Goal: Register for event/course

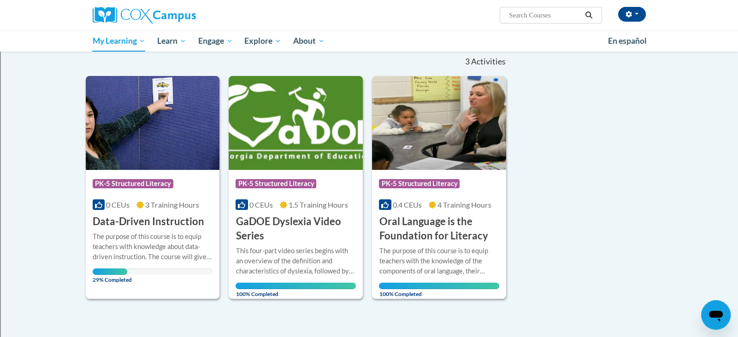
scroll to position [92, 0]
click at [171, 198] on div "Course Category: PK-5 Structured Literacy 0 CEUs 3 Training Hours COURSE Data-D…" at bounding box center [153, 199] width 134 height 59
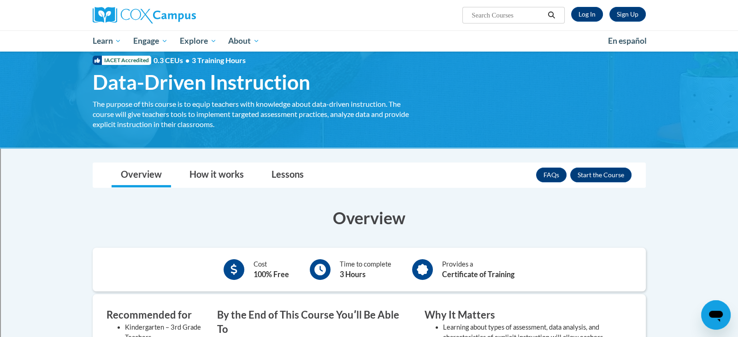
scroll to position [25, 0]
click at [607, 177] on button "Enroll" at bounding box center [600, 175] width 61 height 15
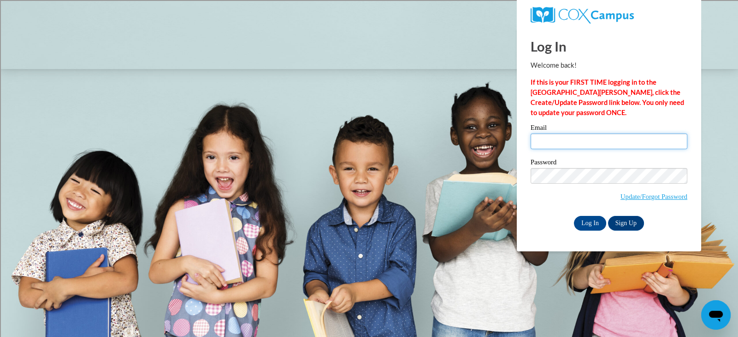
click at [577, 142] on input "Email" at bounding box center [608, 142] width 157 height 16
type input "elafond@marinette.k12.wi.us"
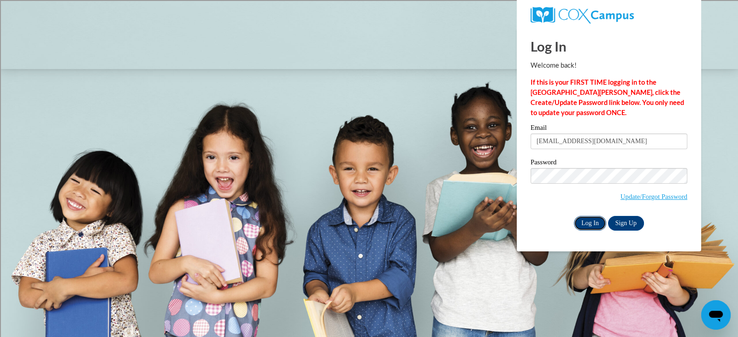
click at [589, 221] on input "Log In" at bounding box center [590, 223] width 32 height 15
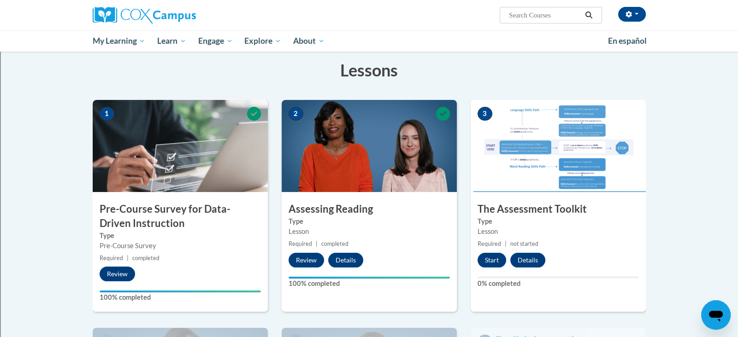
scroll to position [141, 0]
